Goal: Transaction & Acquisition: Purchase product/service

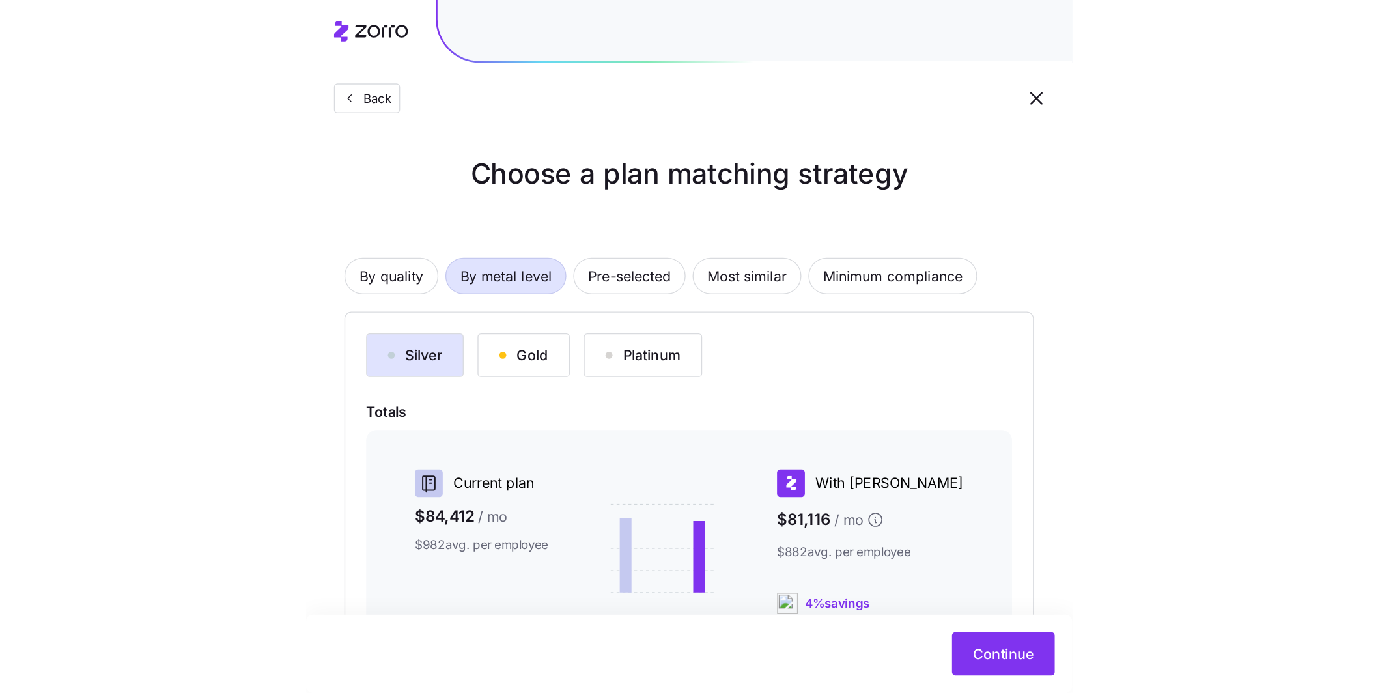
scroll to position [24, 0]
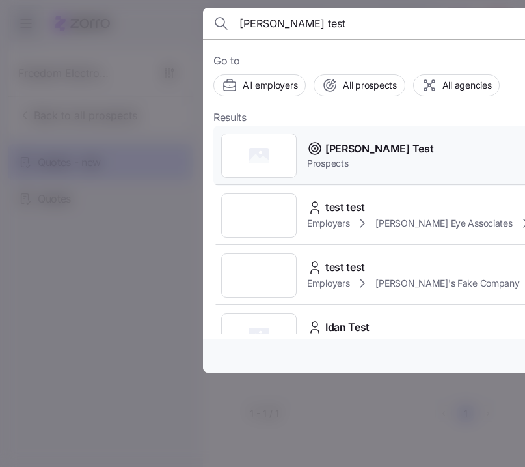
type input "logan test"
click at [405, 155] on div "Logan Test Prospects" at bounding box center [470, 156] width 513 height 60
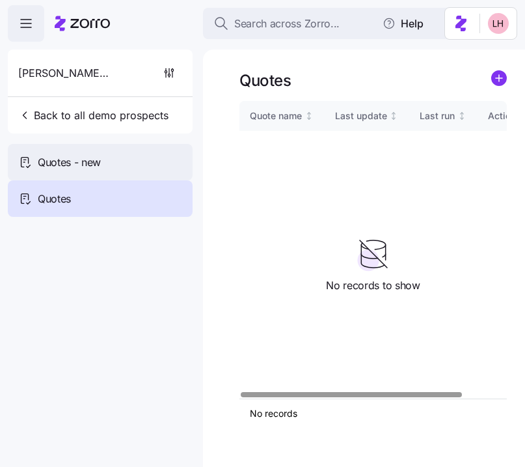
click at [130, 154] on div "Quotes - new" at bounding box center [100, 162] width 185 height 36
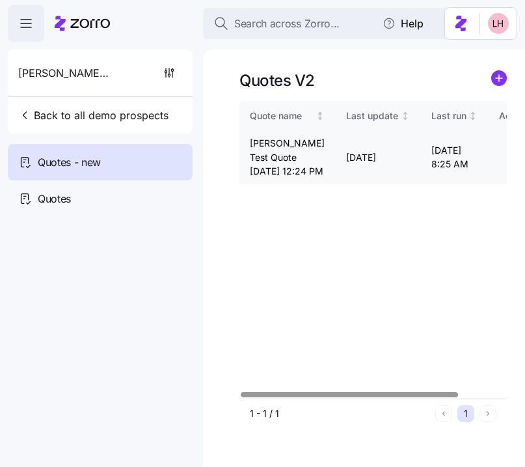
click at [509, 162] on icon "button" at bounding box center [513, 157] width 8 height 10
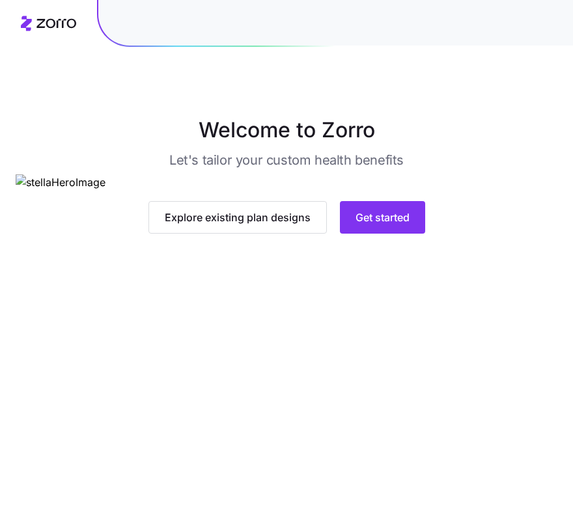
scroll to position [43, 0]
click at [404, 225] on span "Get started" at bounding box center [383, 218] width 54 height 16
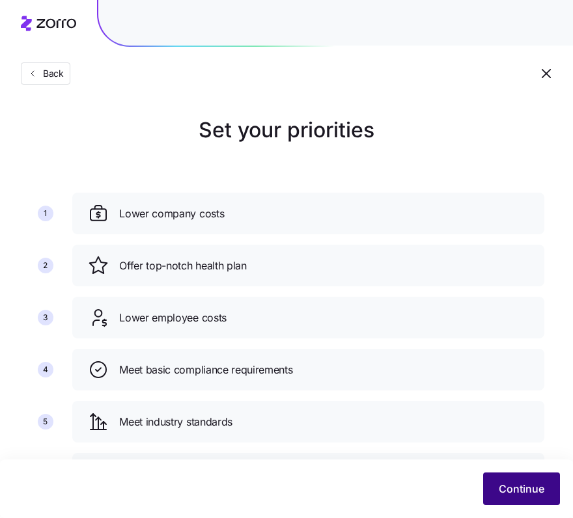
click at [529, 484] on span "Continue" at bounding box center [522, 489] width 46 height 16
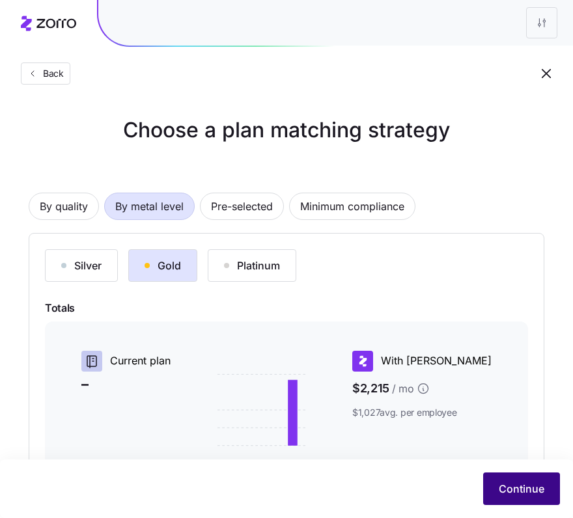
click at [546, 488] on button "Continue" at bounding box center [521, 489] width 77 height 33
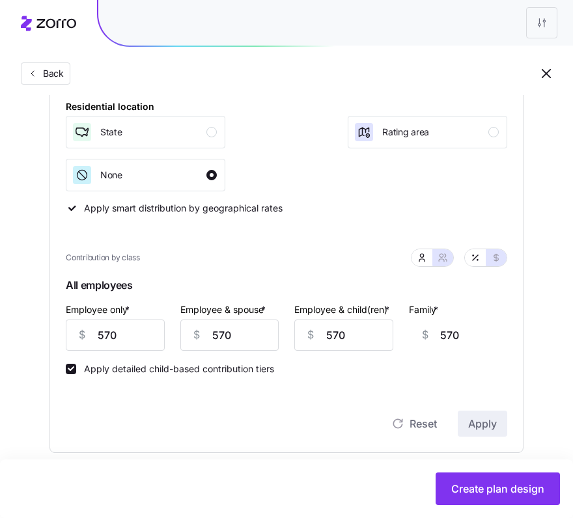
scroll to position [624, 0]
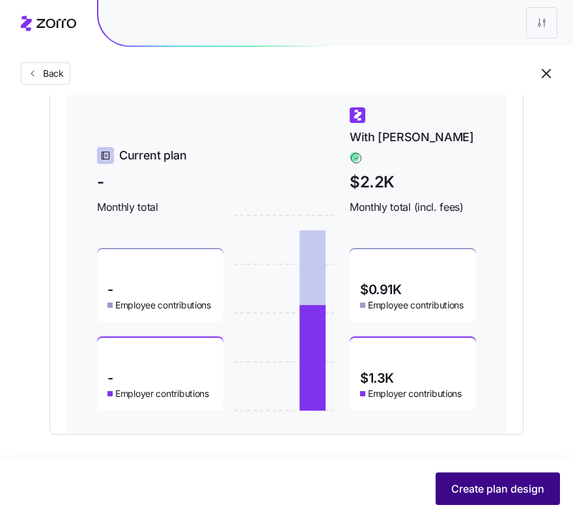
click at [525, 475] on button "Create plan design" at bounding box center [498, 489] width 124 height 33
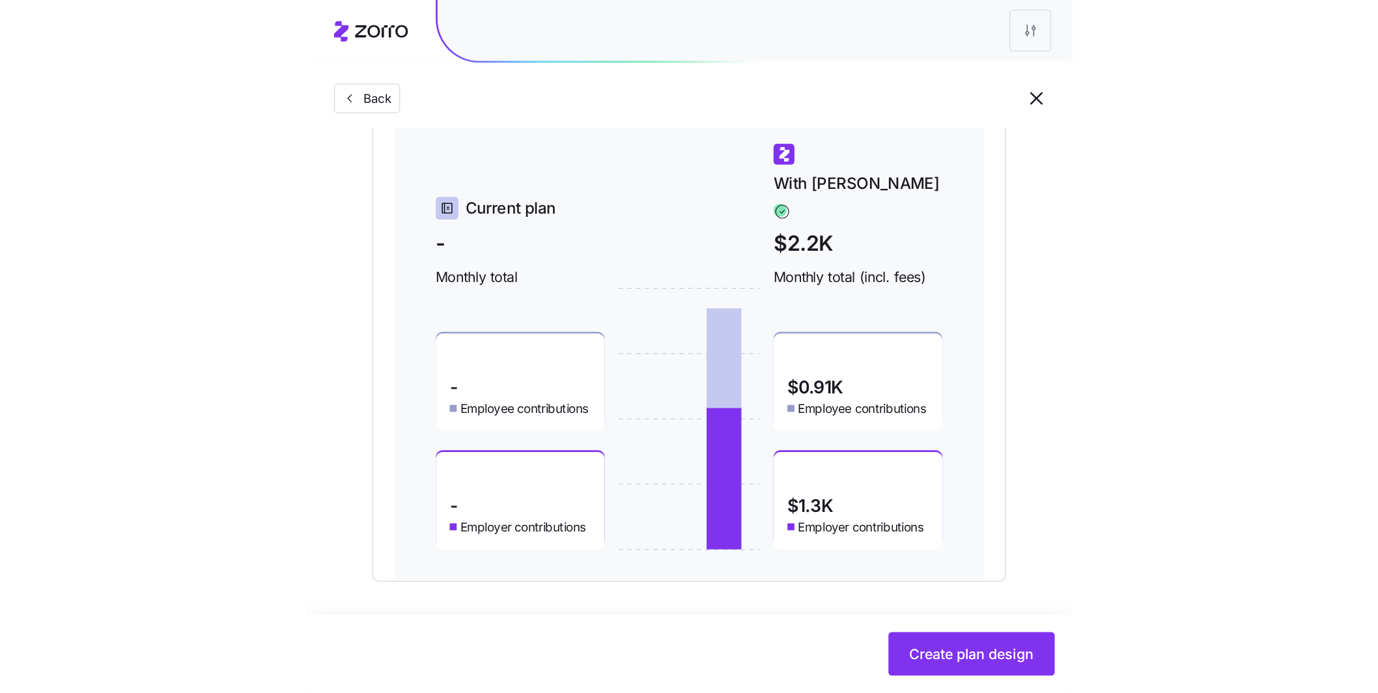
scroll to position [0, 0]
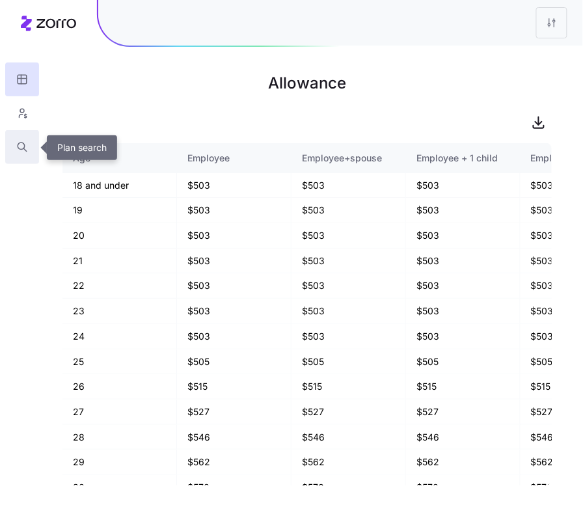
click at [22, 143] on icon "button" at bounding box center [22, 147] width 12 height 13
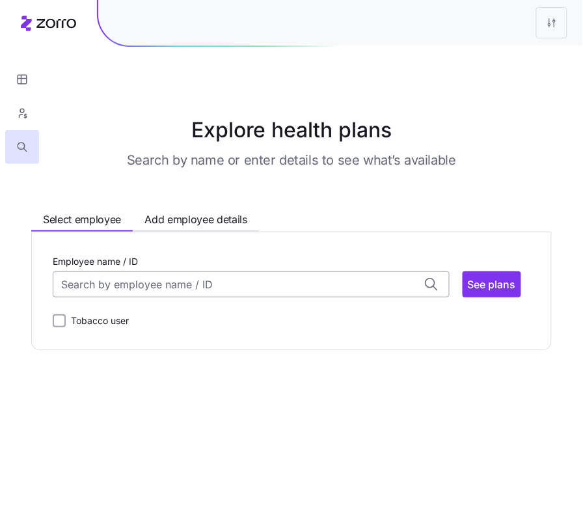
click at [159, 292] on input "Employee name / ID" at bounding box center [251, 285] width 397 height 26
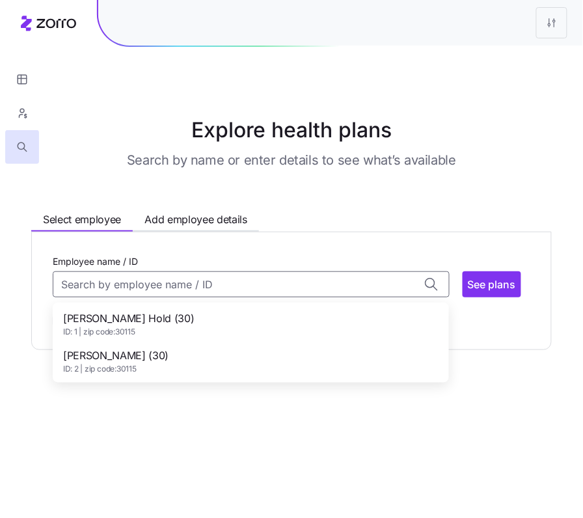
click at [153, 354] on div "Logan Jones (30) ID: 2 | zip code: 30115" at bounding box center [250, 362] width 391 height 38
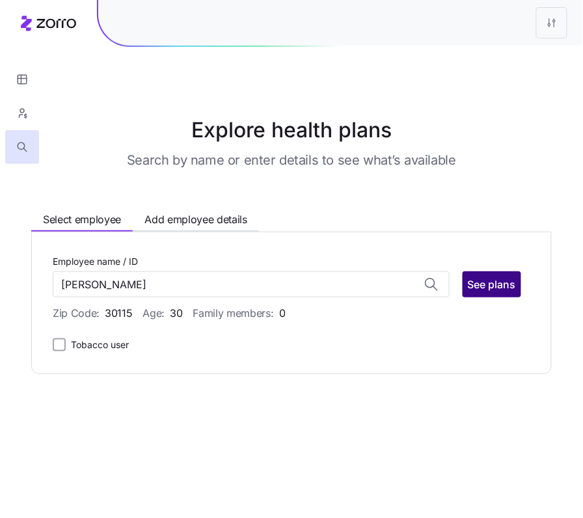
click at [512, 290] on span "See plans" at bounding box center [492, 285] width 48 height 16
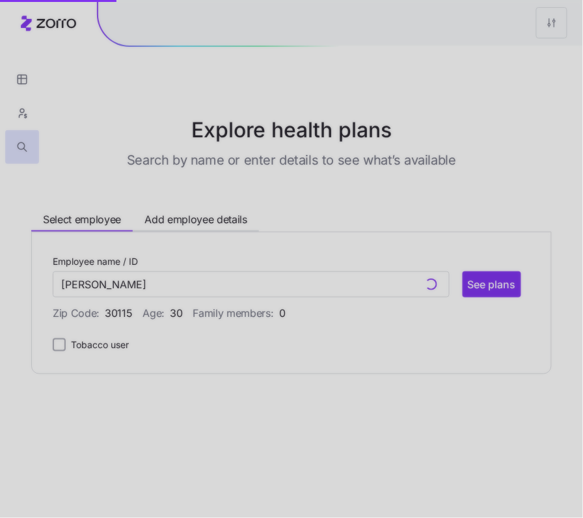
type input "Logan Jones (ID: 2)"
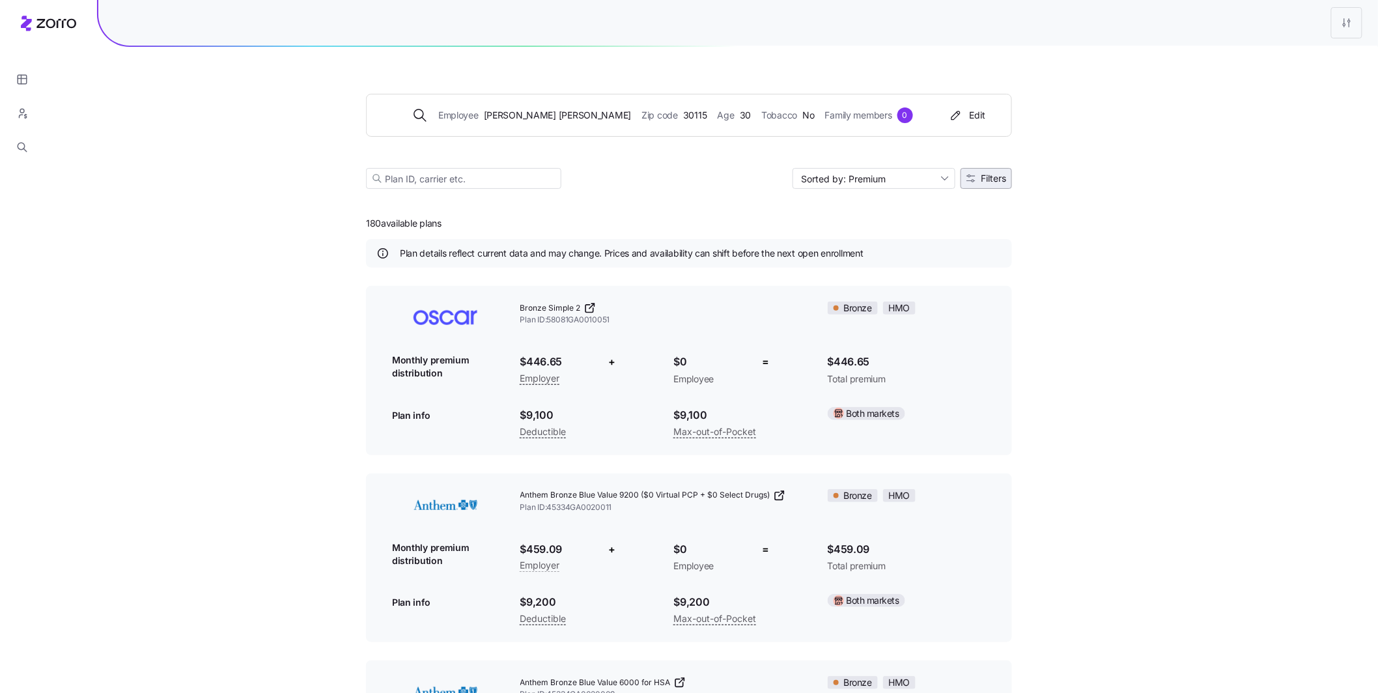
click at [583, 184] on button "Filters" at bounding box center [985, 178] width 51 height 21
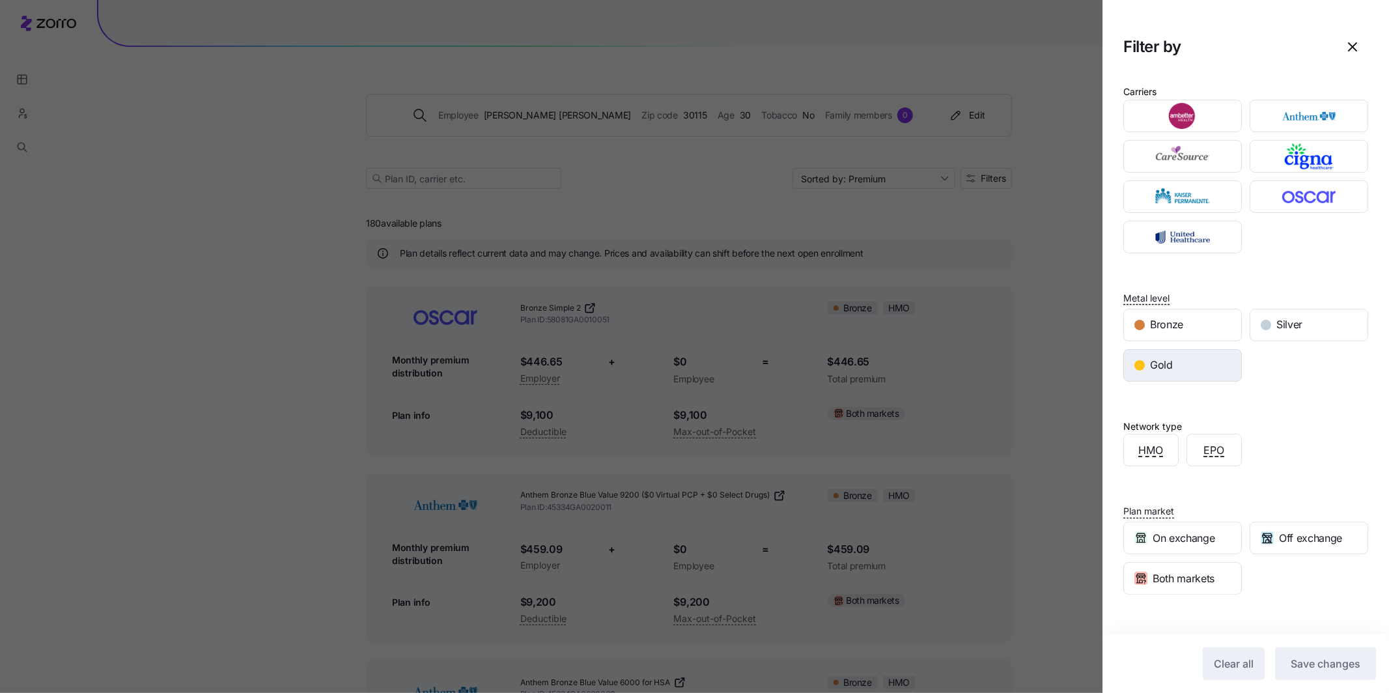
click at [583, 376] on div "Gold" at bounding box center [1182, 365] width 117 height 31
click at [583, 518] on span "Save changes" at bounding box center [1326, 664] width 70 height 16
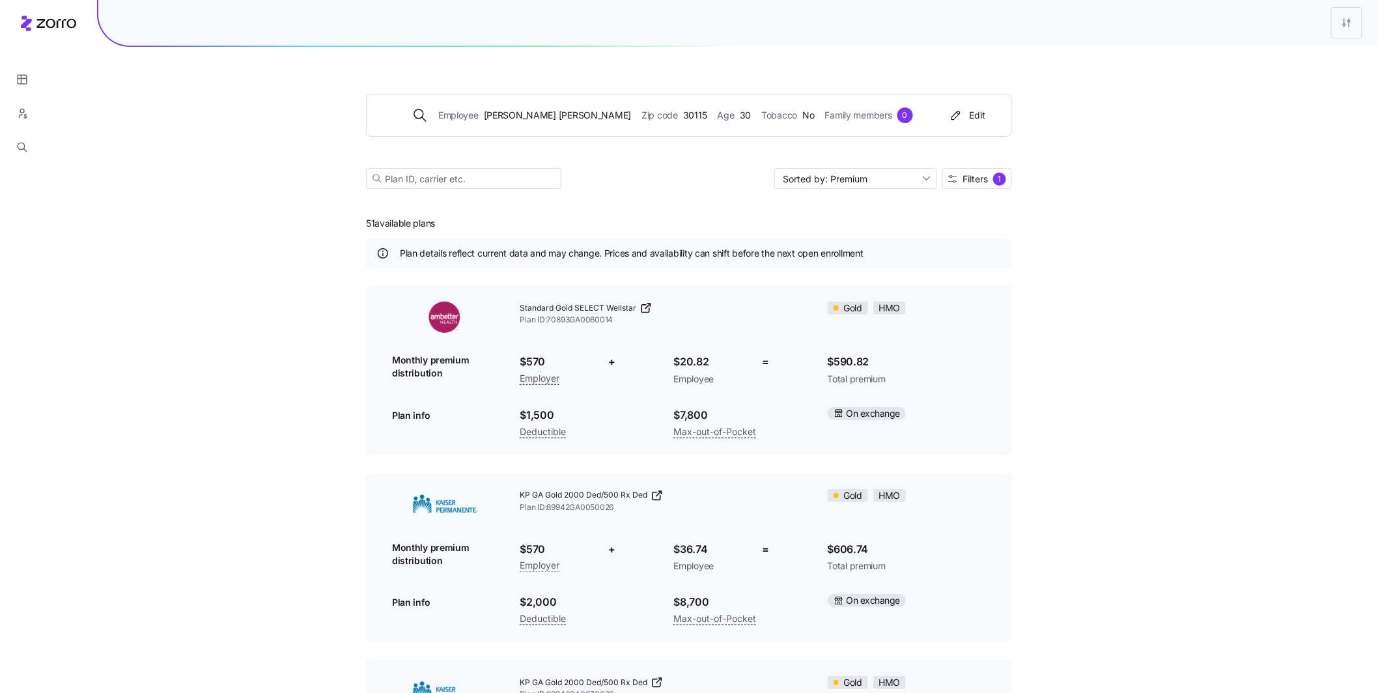
click at [583, 167] on div "Employee Logan Jones Zip code 30115 Age 30 Tobacco No Family members 0 Edit Sor…" at bounding box center [689, 126] width 646 height 158
click at [583, 176] on input "Sorted by: Premium" at bounding box center [855, 178] width 163 height 21
click at [583, 229] on div "Deductible" at bounding box center [855, 229] width 152 height 20
type input "Sorted by: Deductible"
click at [583, 186] on span "Filters 1" at bounding box center [977, 179] width 58 height 13
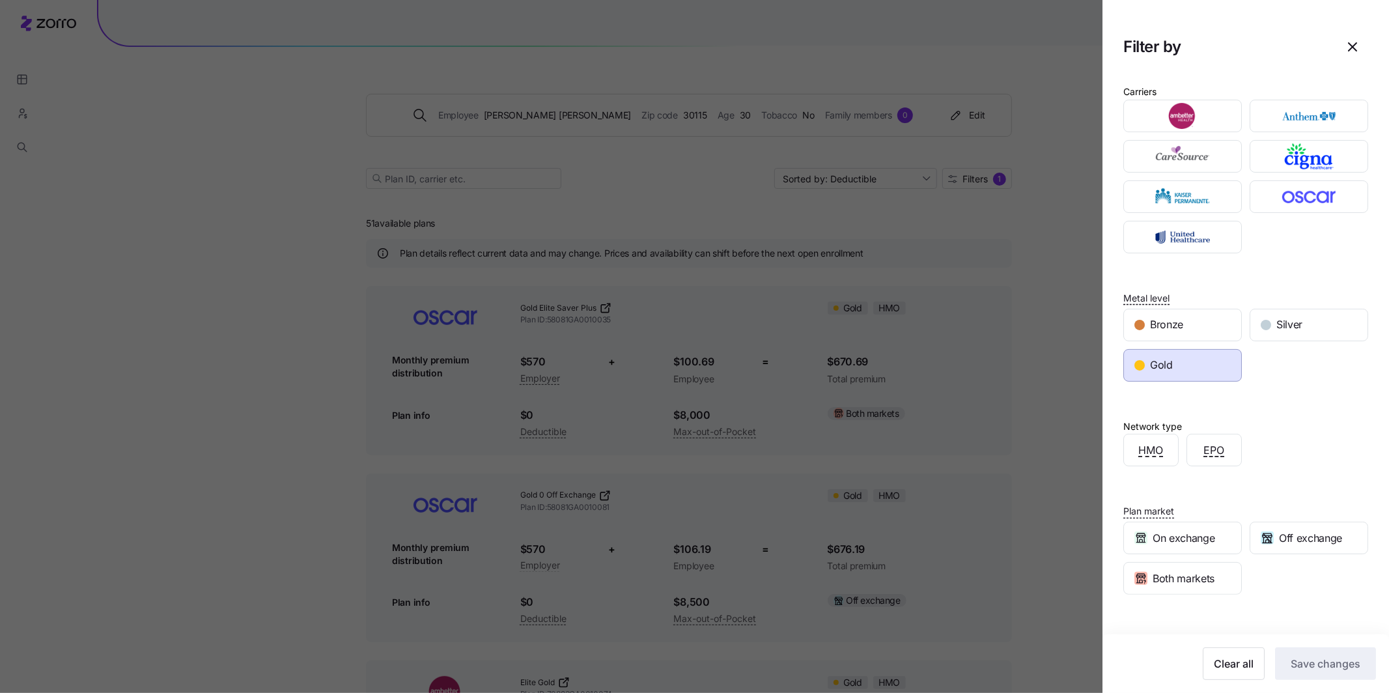
click at [583, 518] on div "Both markets" at bounding box center [1182, 578] width 117 height 31
click at [583, 518] on button "Off exchange" at bounding box center [1309, 538] width 119 height 33
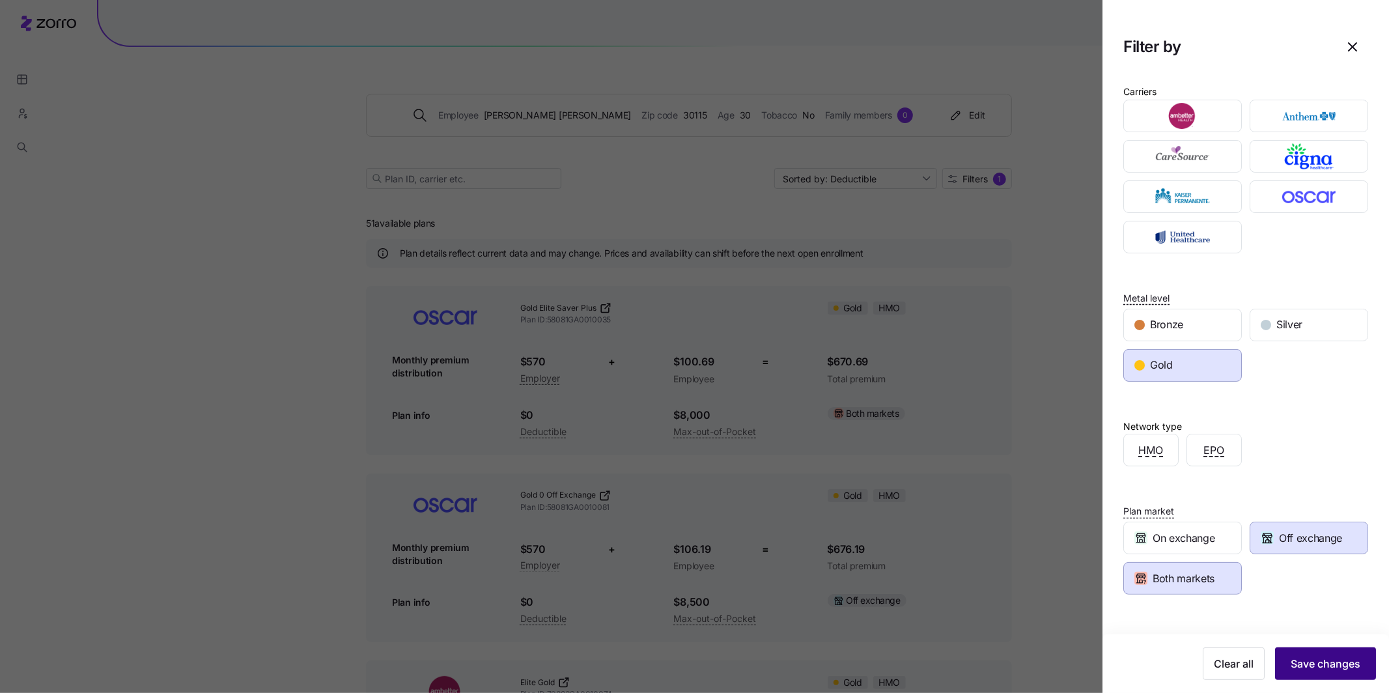
click at [583, 518] on span "Save changes" at bounding box center [1326, 664] width 70 height 16
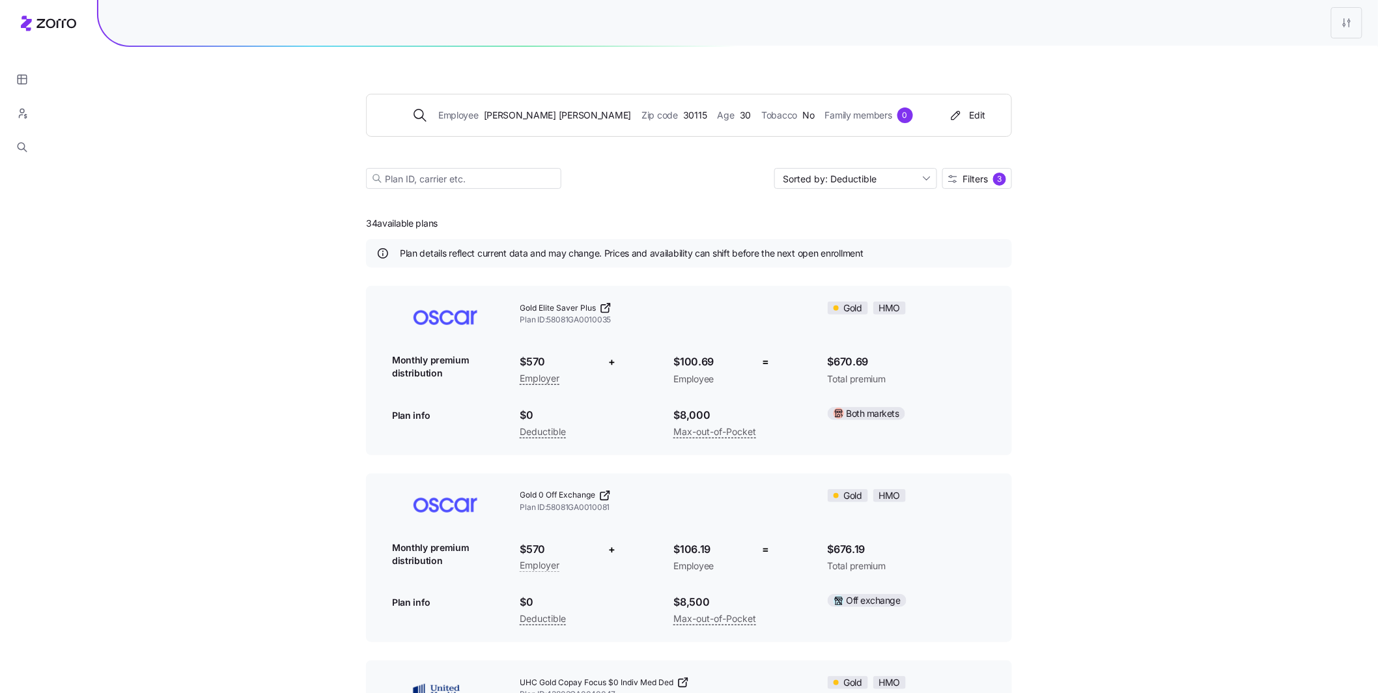
click at [583, 496] on icon at bounding box center [604, 495] width 13 height 13
click at [583, 498] on icon at bounding box center [604, 495] width 13 height 13
click at [583, 175] on span "Filters" at bounding box center [974, 179] width 25 height 9
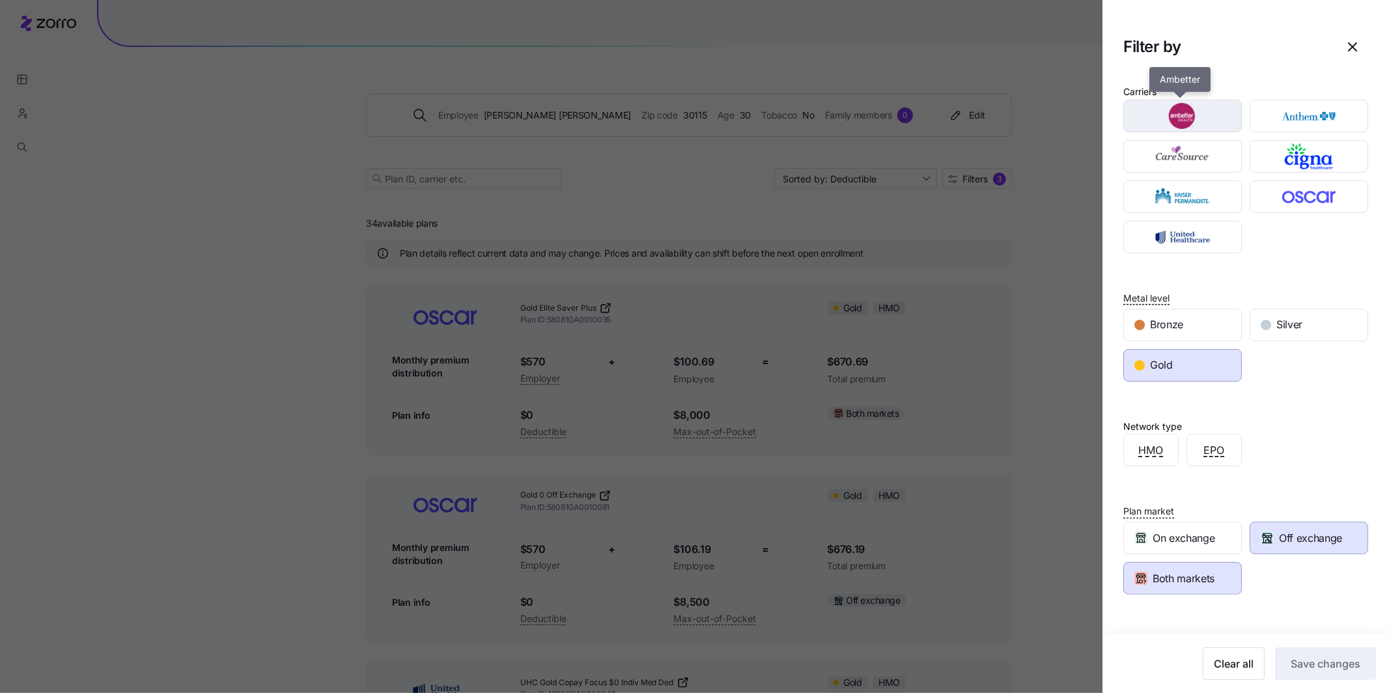
click at [583, 124] on img "button" at bounding box center [1183, 116] width 96 height 26
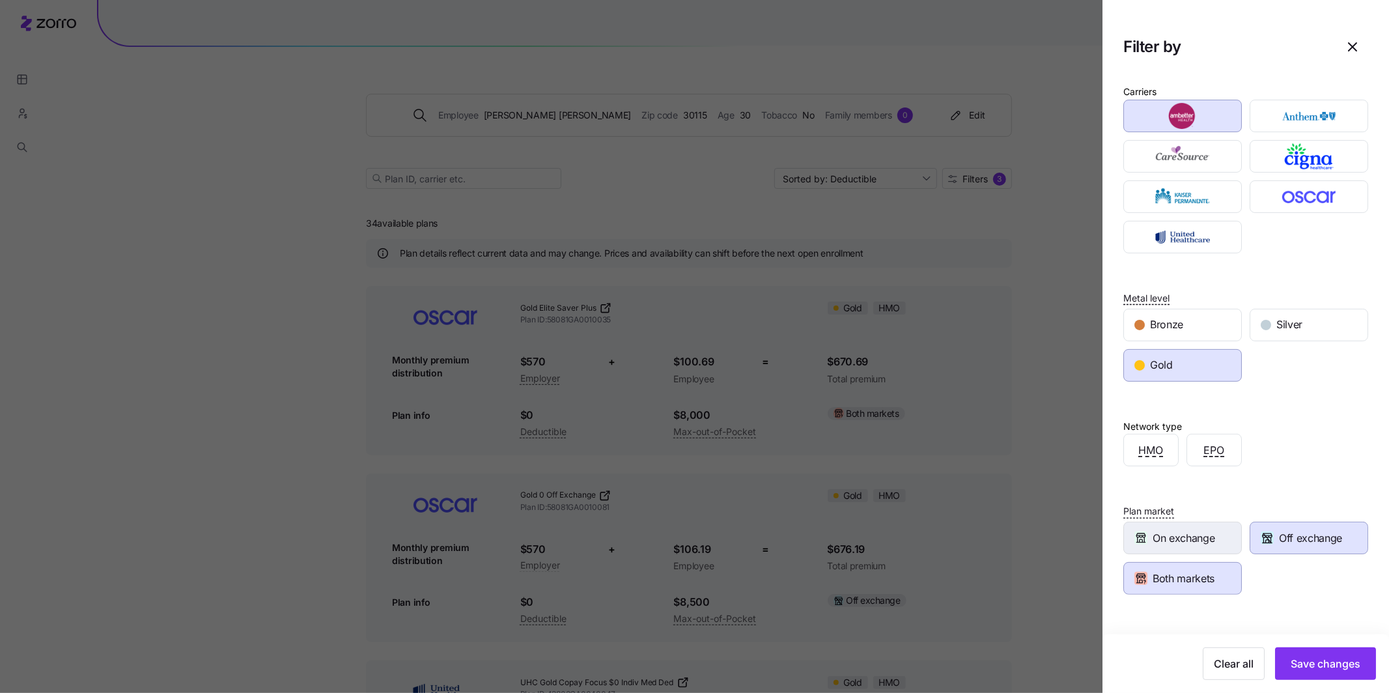
click at [583, 518] on span "On exchange" at bounding box center [1184, 538] width 62 height 16
click at [583, 518] on span "Save changes" at bounding box center [1326, 664] width 70 height 16
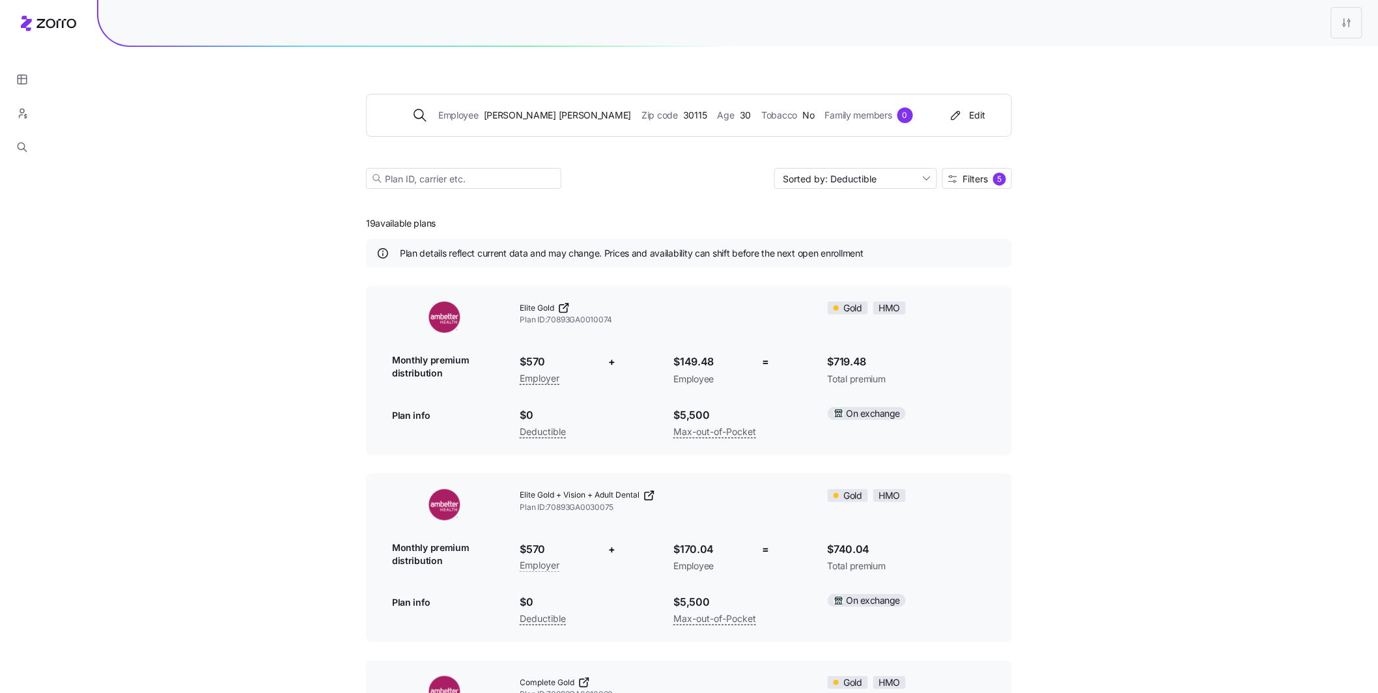
click at [563, 312] on icon at bounding box center [563, 309] width 8 height 8
